Goal: Task Accomplishment & Management: Manage account settings

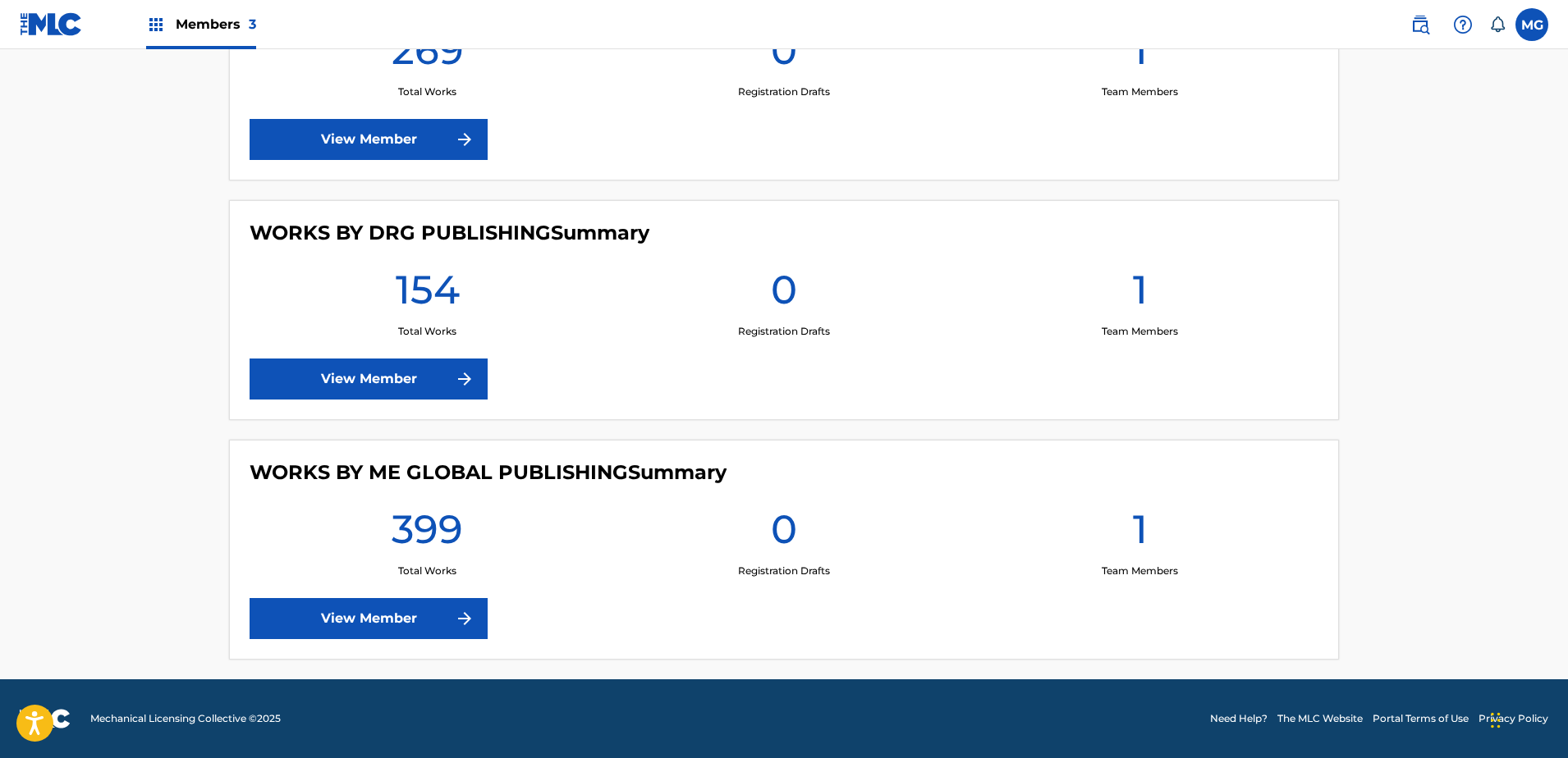
click at [372, 627] on link "View Member" at bounding box center [369, 618] width 238 height 41
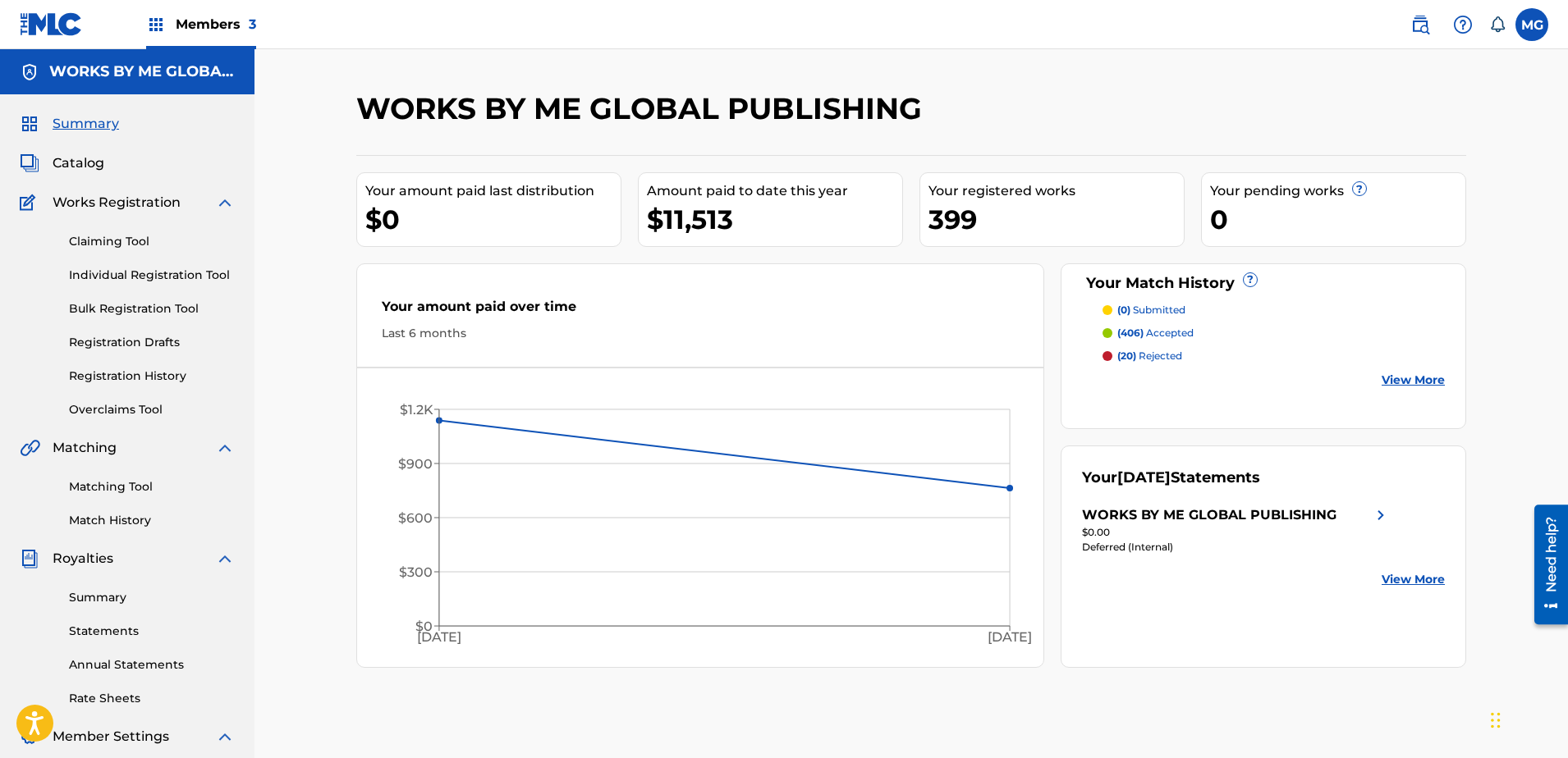
scroll to position [251, 0]
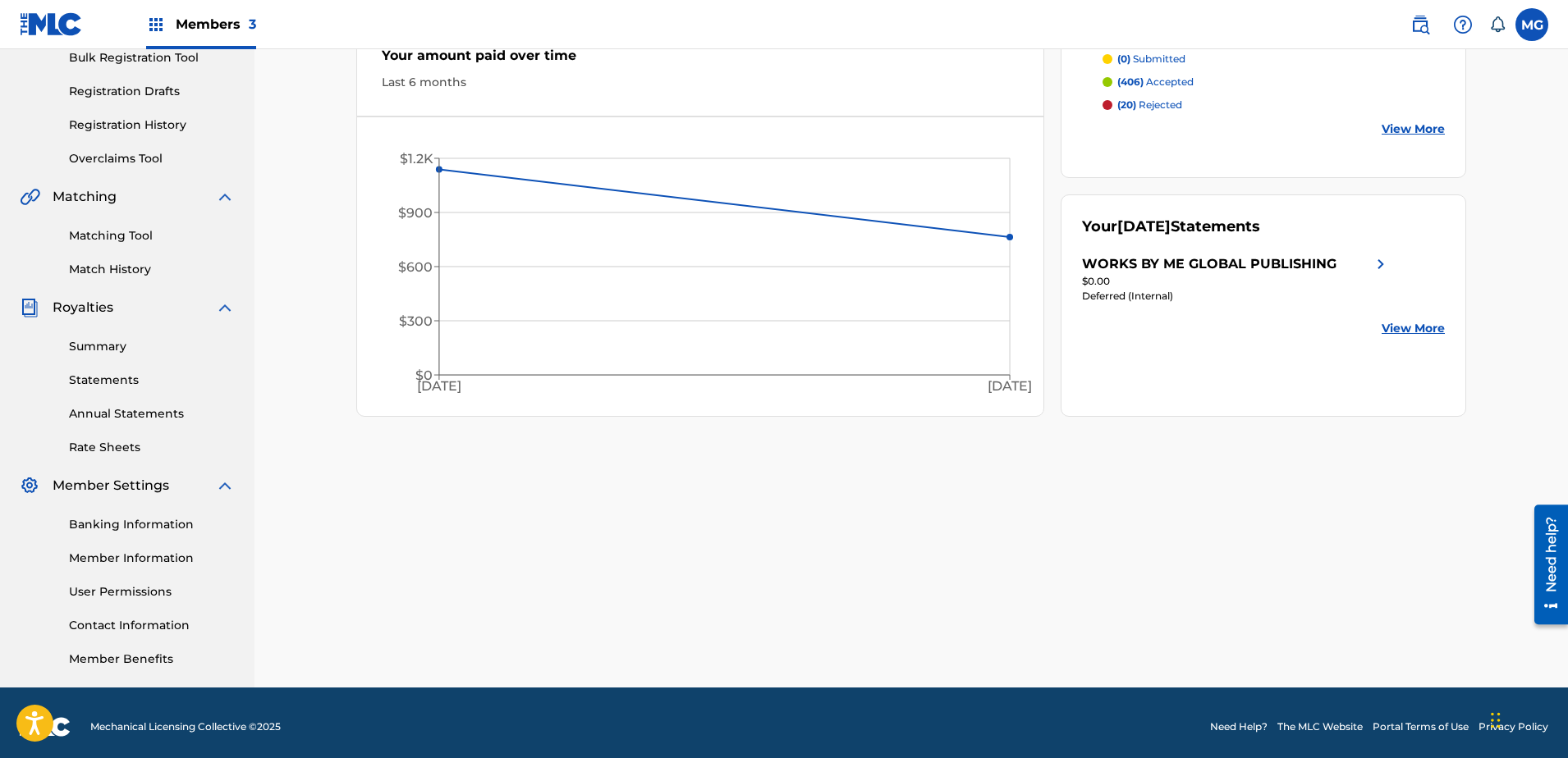
click at [143, 530] on link "Banking Information" at bounding box center [151, 524] width 166 height 17
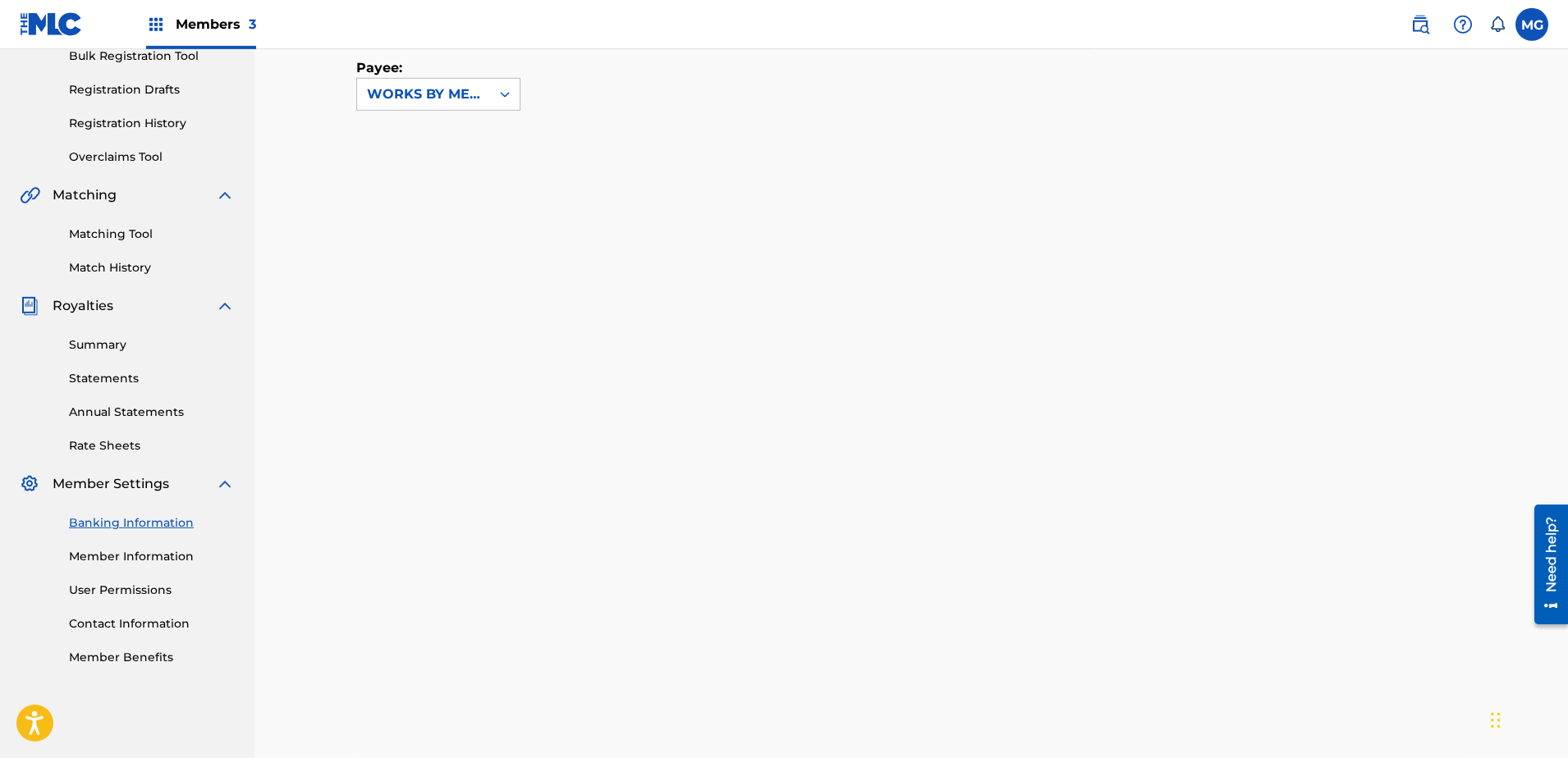
scroll to position [251, 0]
click at [501, 104] on icon at bounding box center [505, 97] width 16 height 16
click at [647, 108] on div "Payee: 1 result available. Use Up and Down to choose options, press Enter to se…" at bounding box center [892, 66] width 1071 height 94
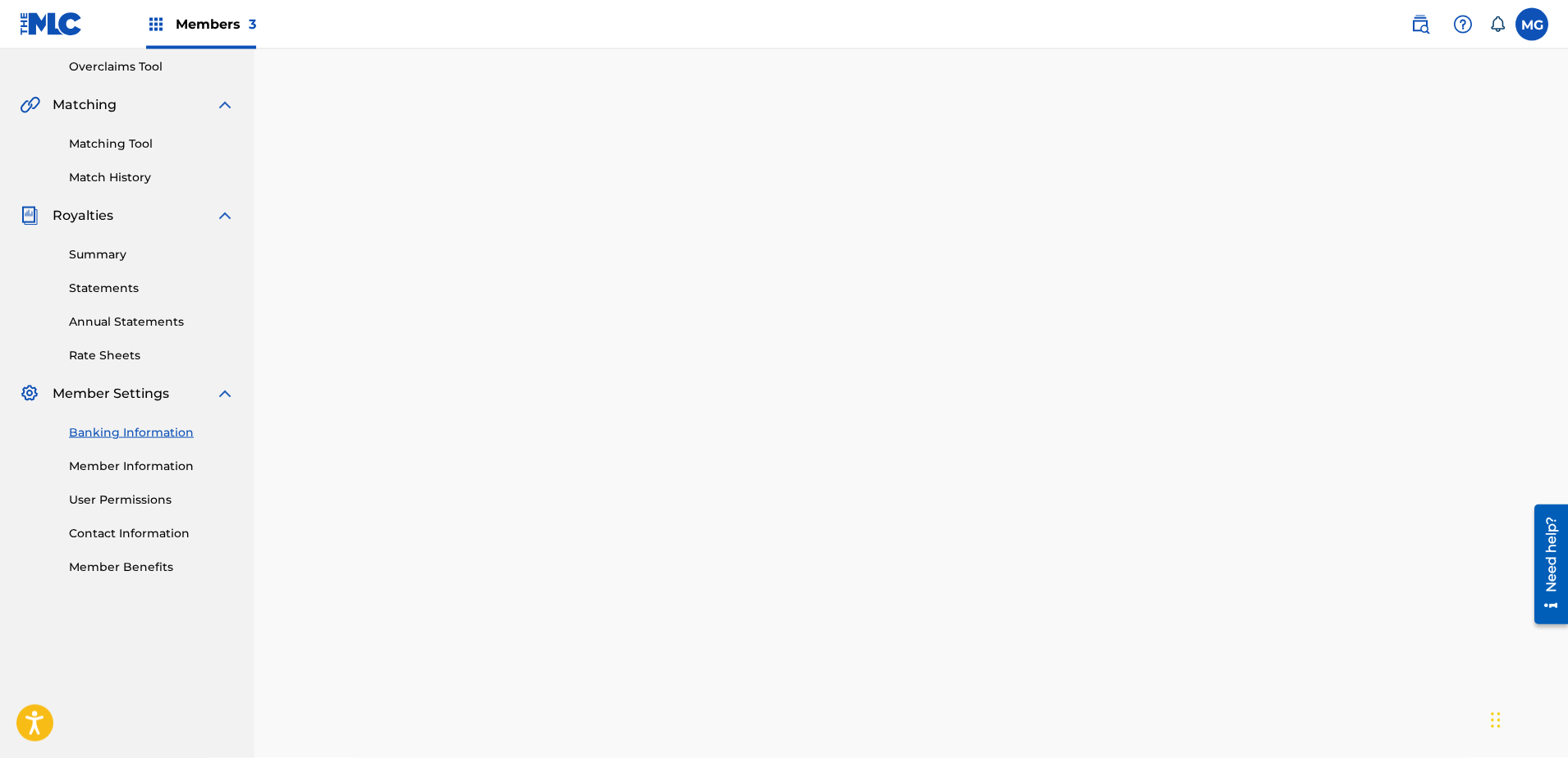
scroll to position [418, 0]
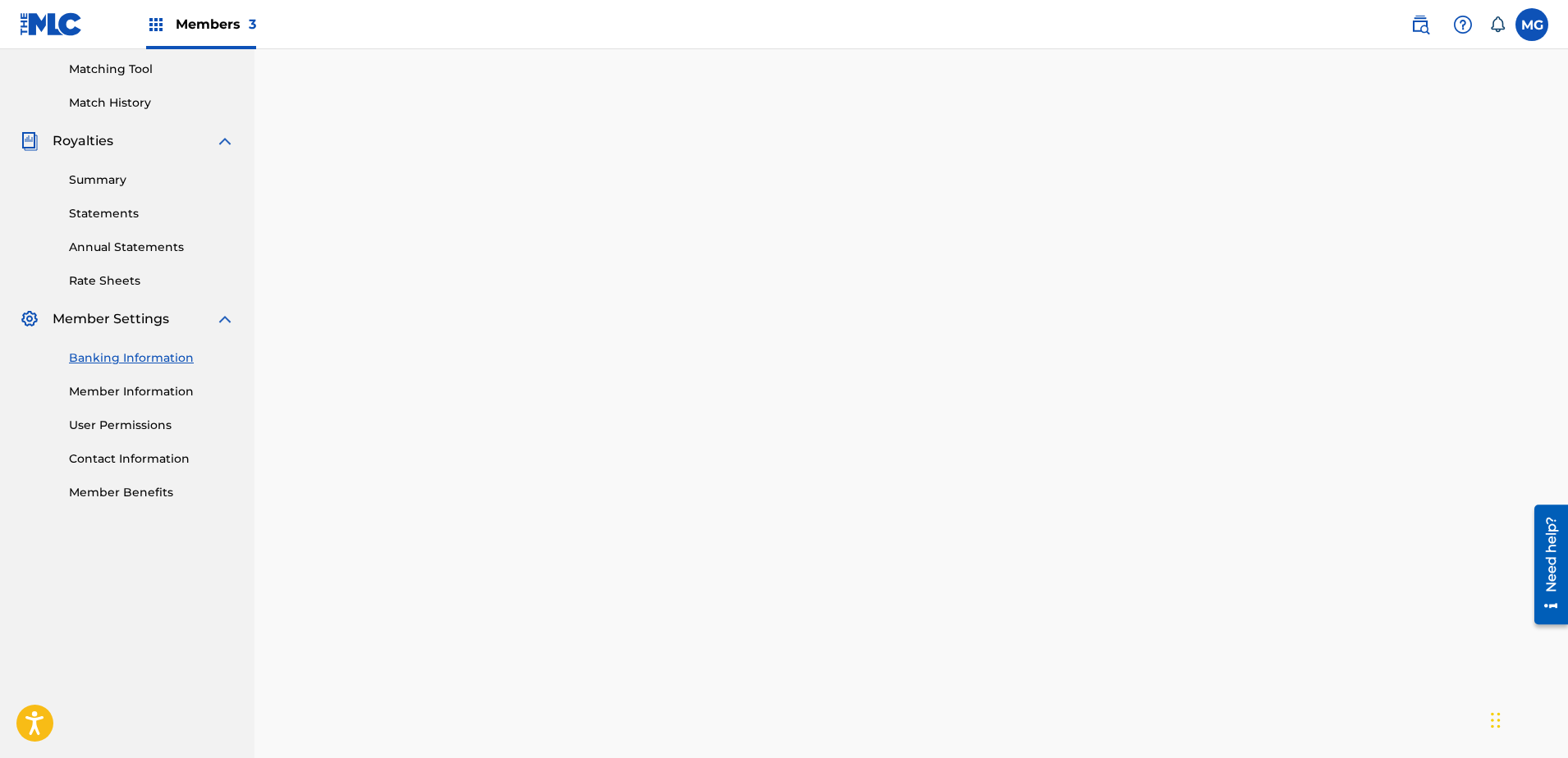
click at [139, 395] on link "Member Information" at bounding box center [151, 391] width 166 height 17
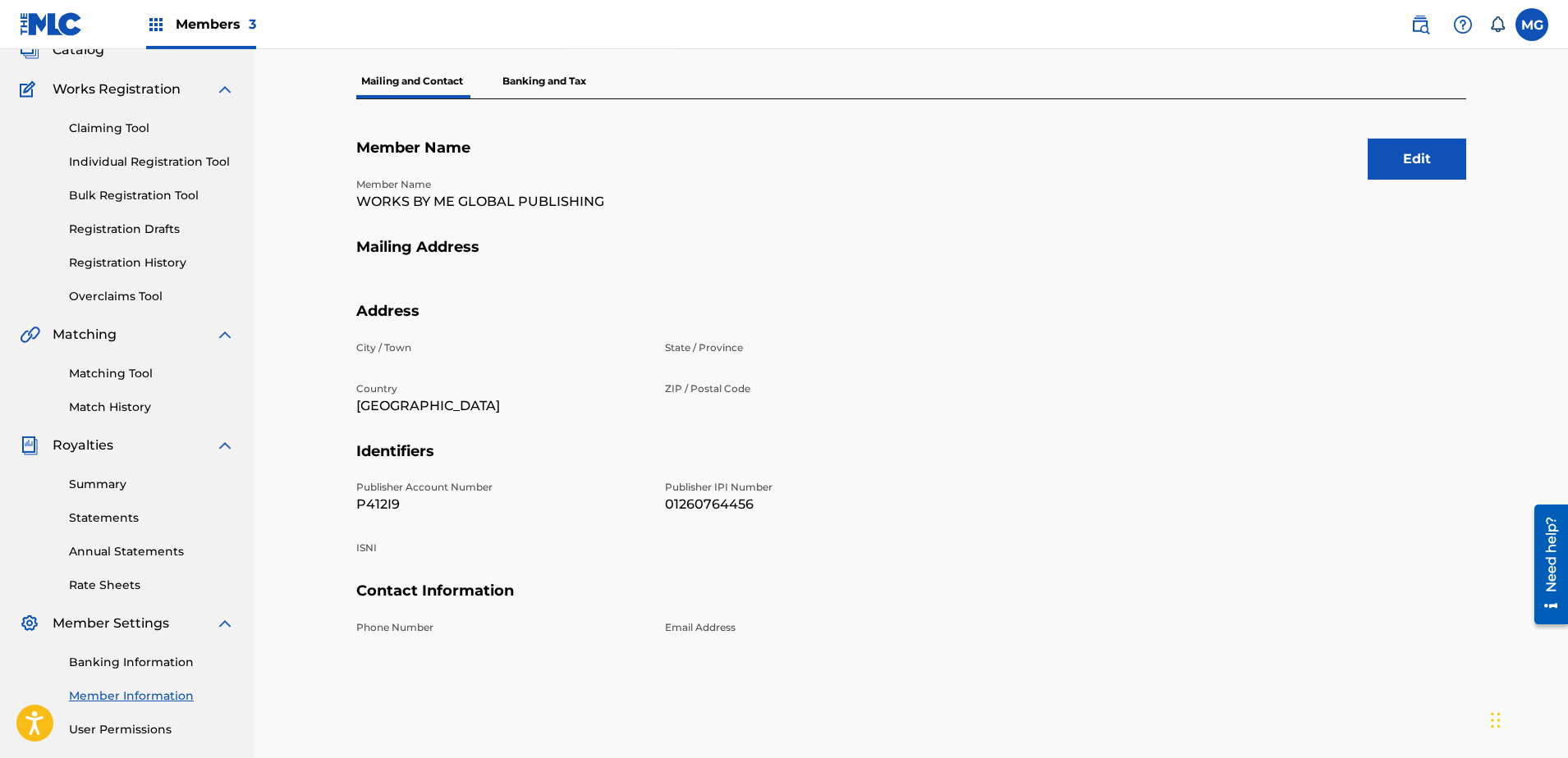
scroll to position [251, 0]
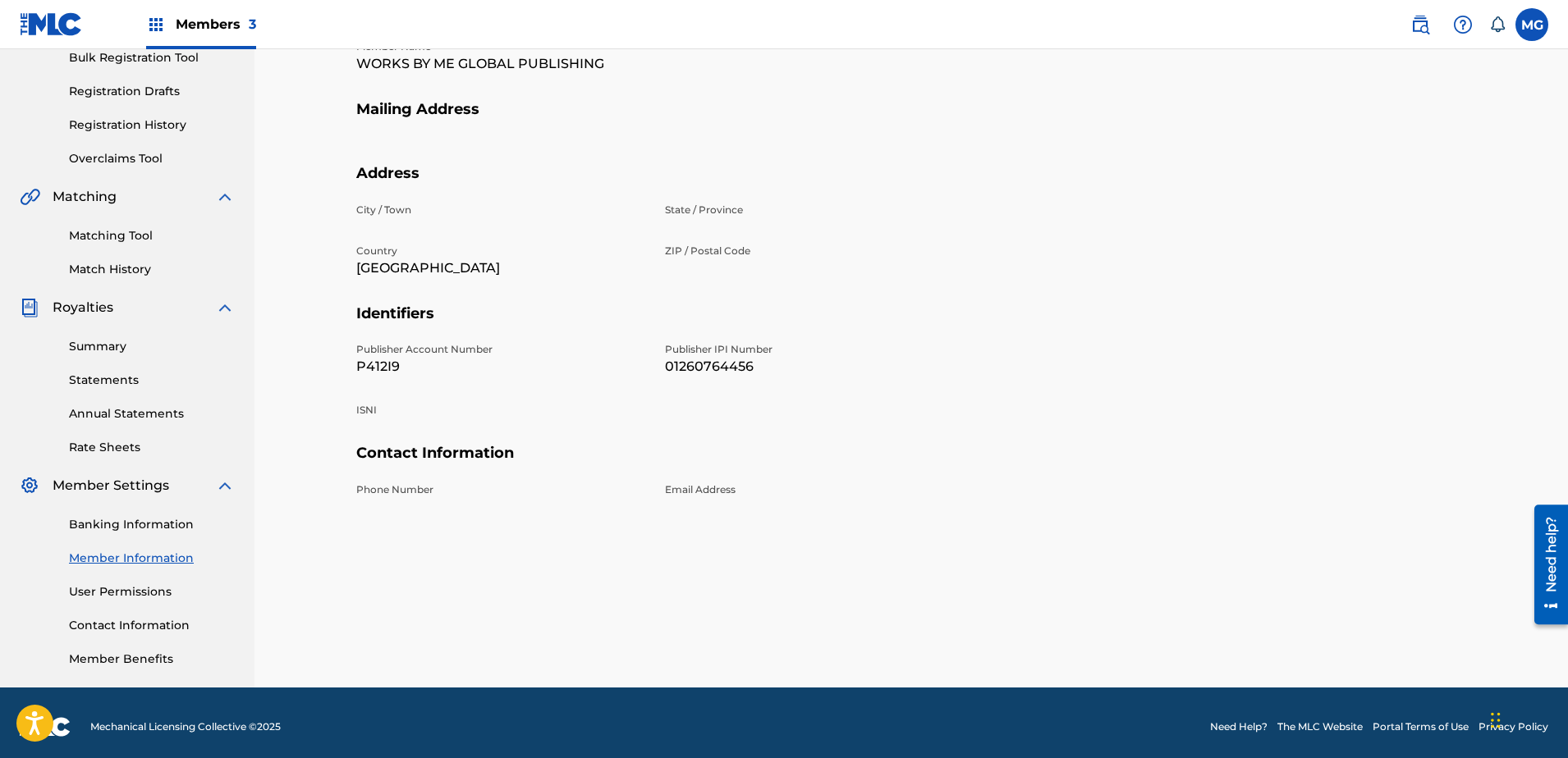
click at [700, 362] on p "01260764456" at bounding box center [810, 367] width 289 height 20
click at [522, 142] on div at bounding box center [655, 150] width 598 height 26
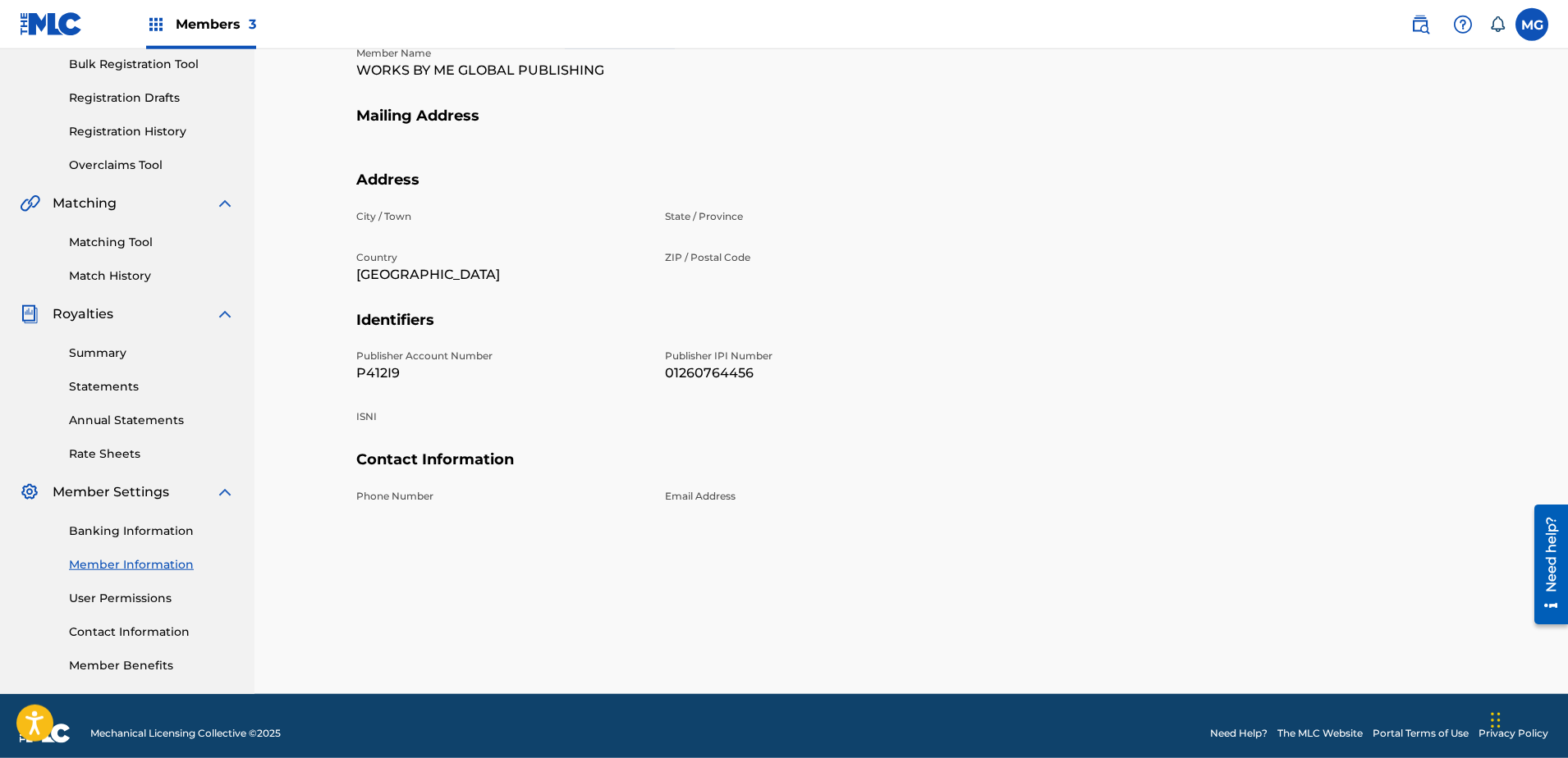
scroll to position [0, 0]
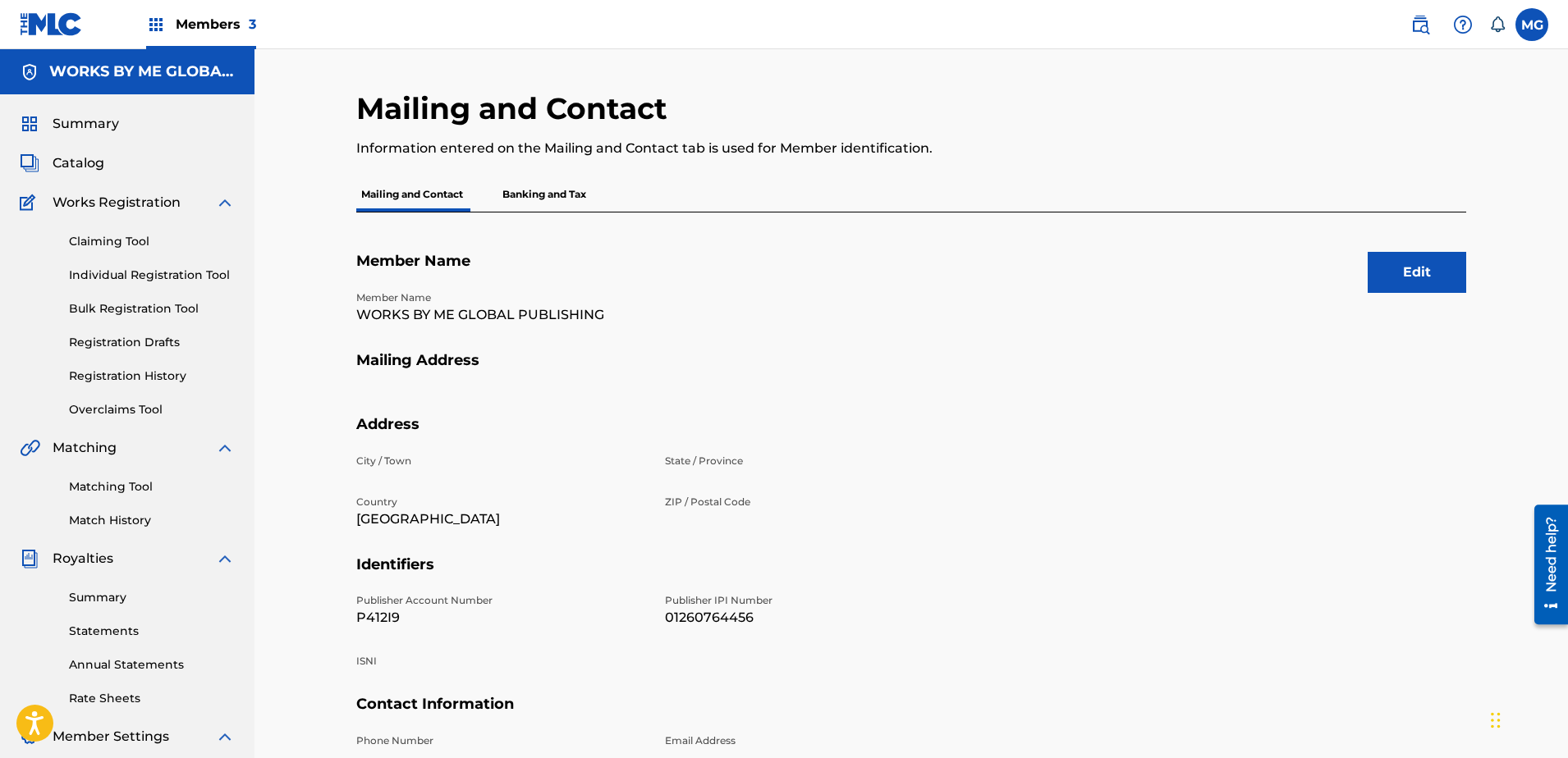
click at [529, 201] on p "Banking and Tax" at bounding box center [544, 194] width 94 height 35
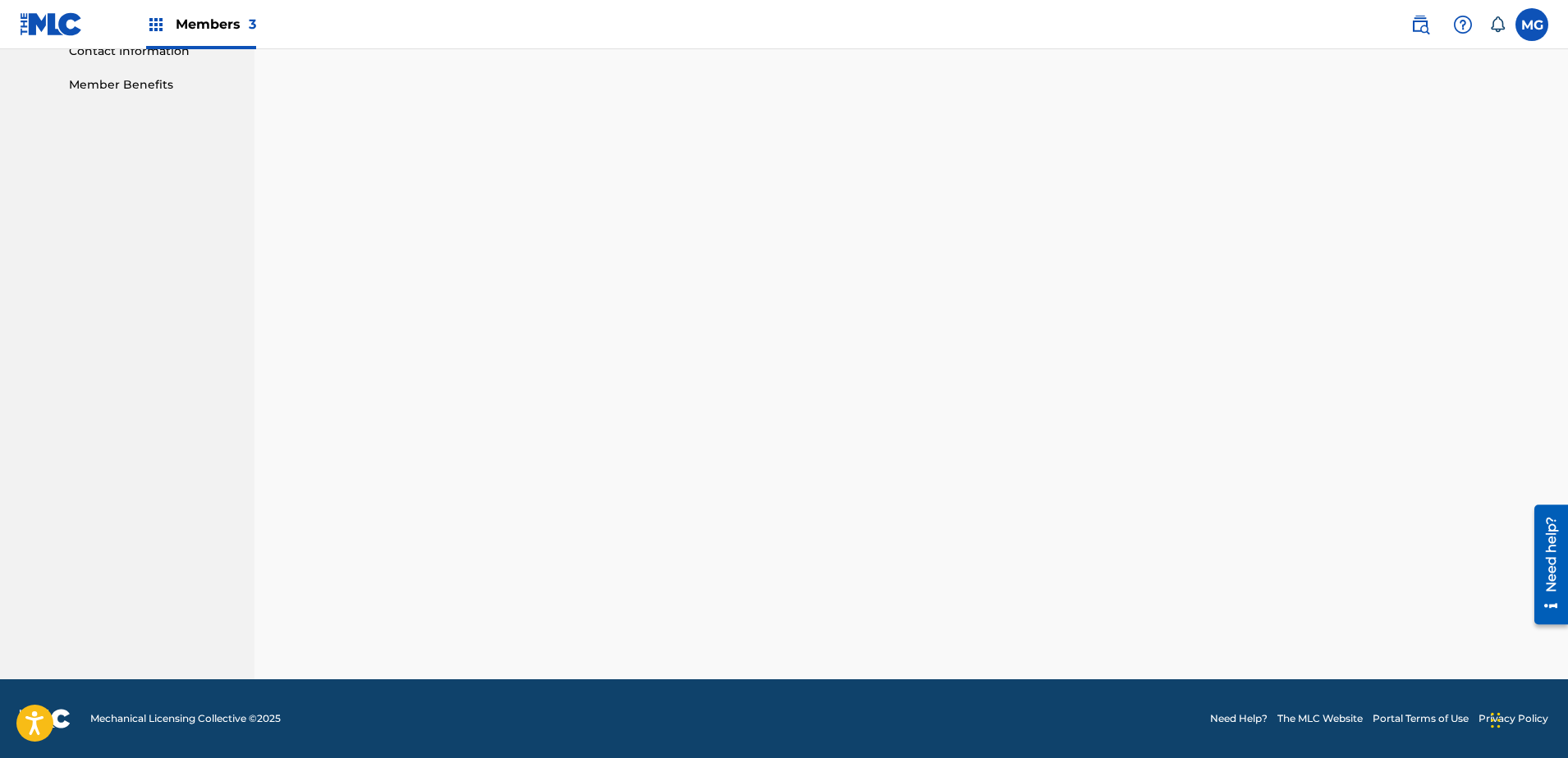
scroll to position [346, 0]
